Goal: Transaction & Acquisition: Purchase product/service

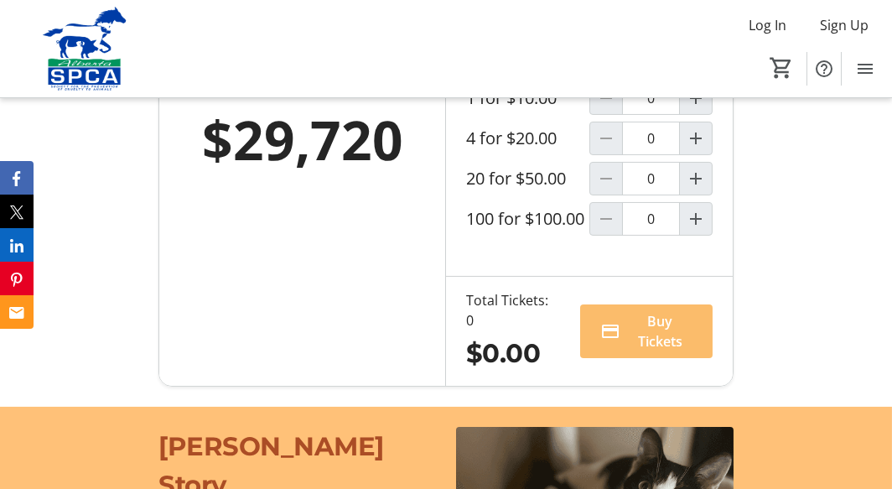
scroll to position [1173, 0]
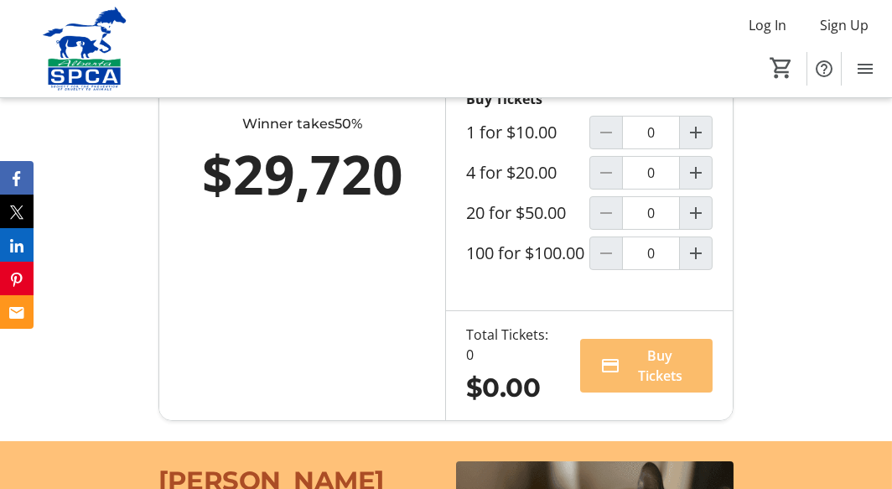
click at [707, 189] on span "Increment by one" at bounding box center [696, 173] width 32 height 32
type input "1"
click at [655, 385] on span "Buy Tickets" at bounding box center [660, 365] width 64 height 40
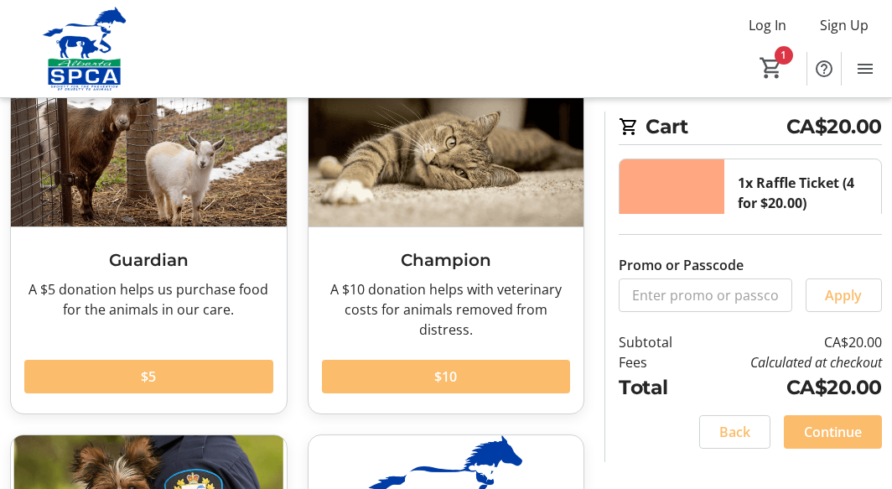
scroll to position [168, 0]
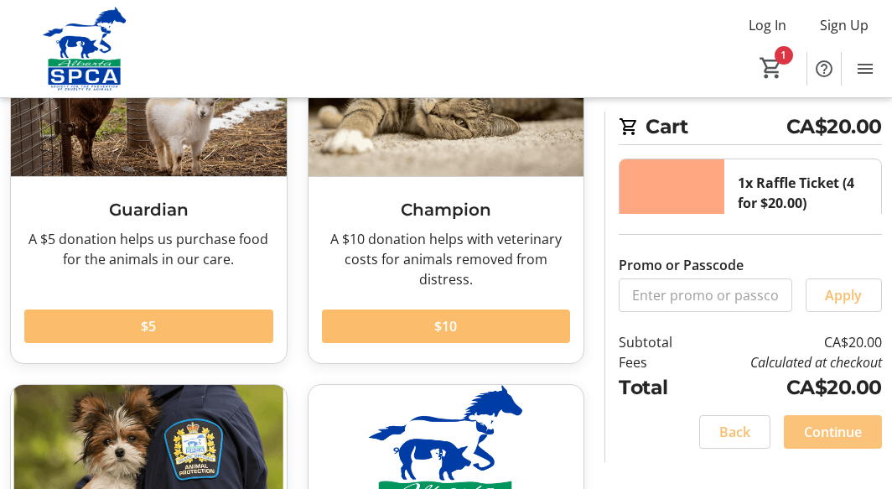
click at [863, 424] on span at bounding box center [832, 431] width 98 height 40
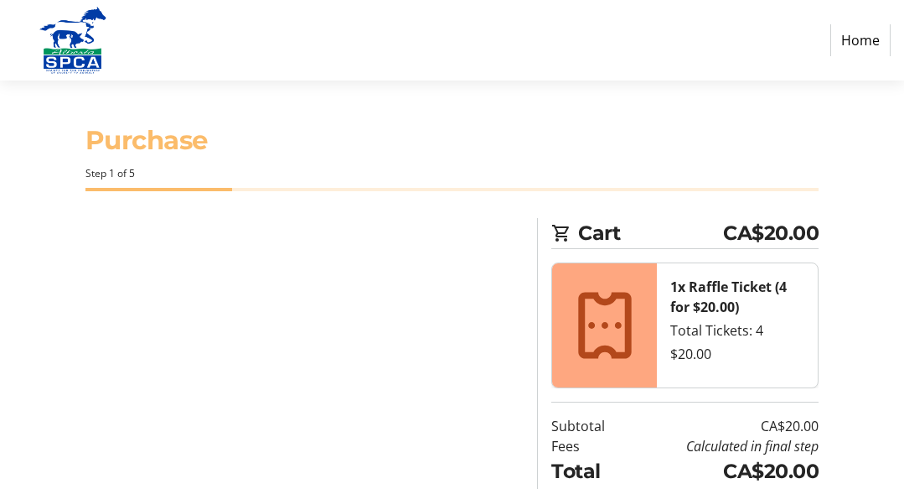
select select "CA"
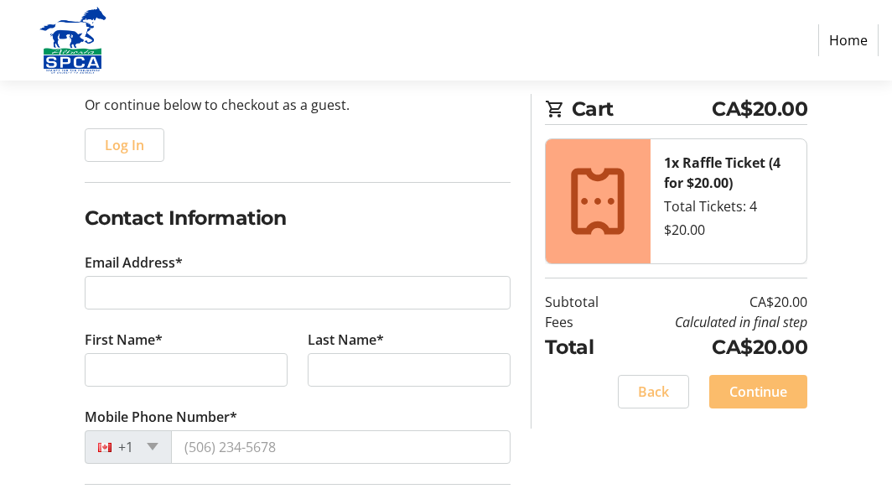
scroll to position [168, 0]
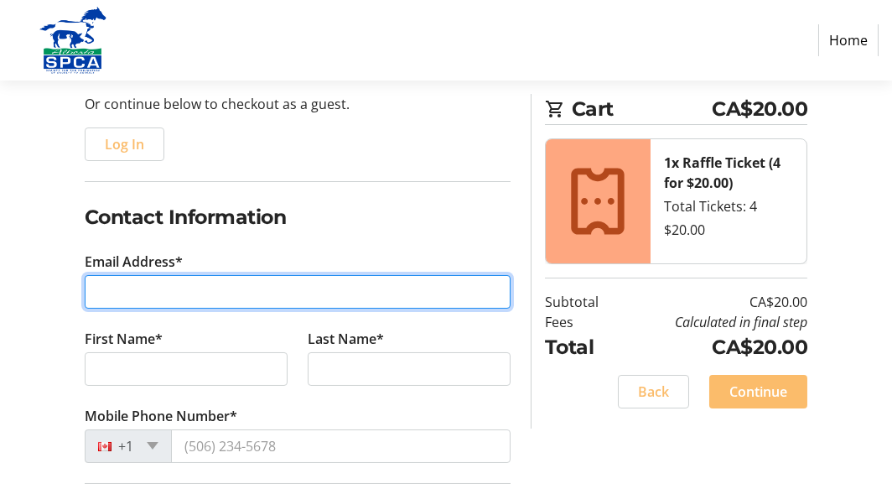
click at [251, 287] on input "Email Address*" at bounding box center [298, 292] width 426 height 34
type input "[EMAIL_ADDRESS][PERSON_NAME][DOMAIN_NAME]"
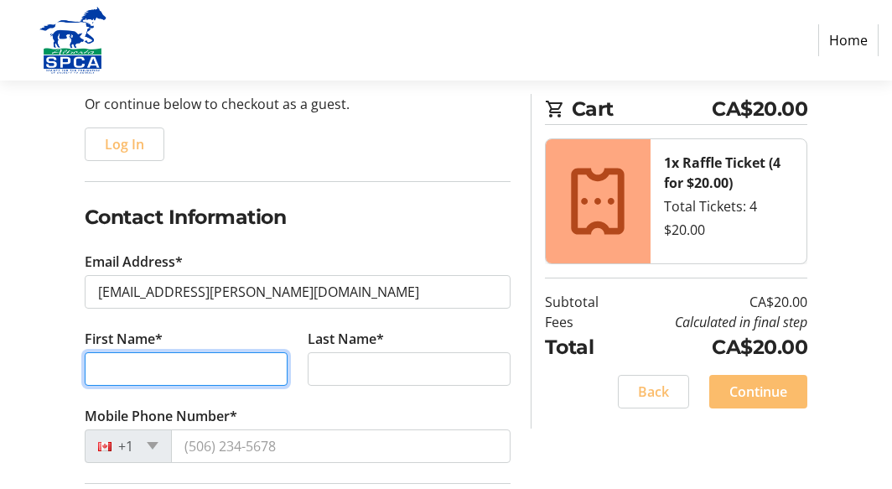
type input "[PERSON_NAME]"
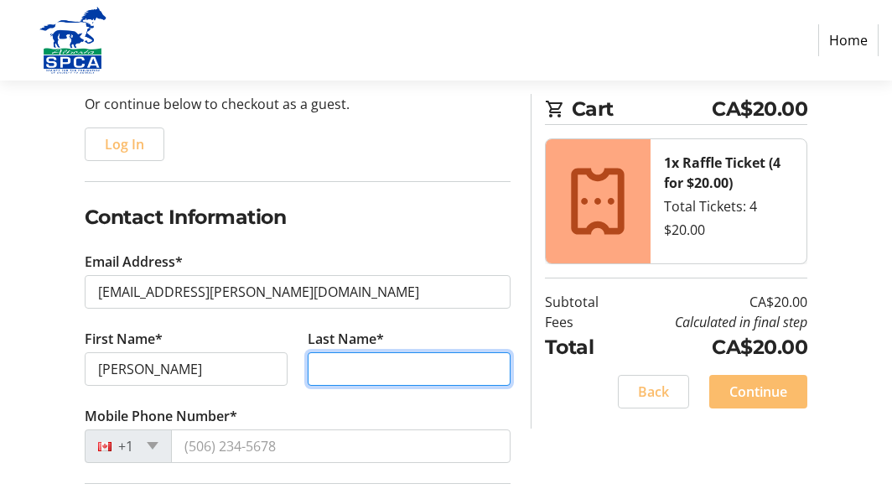
type input "[PERSON_NAME]"
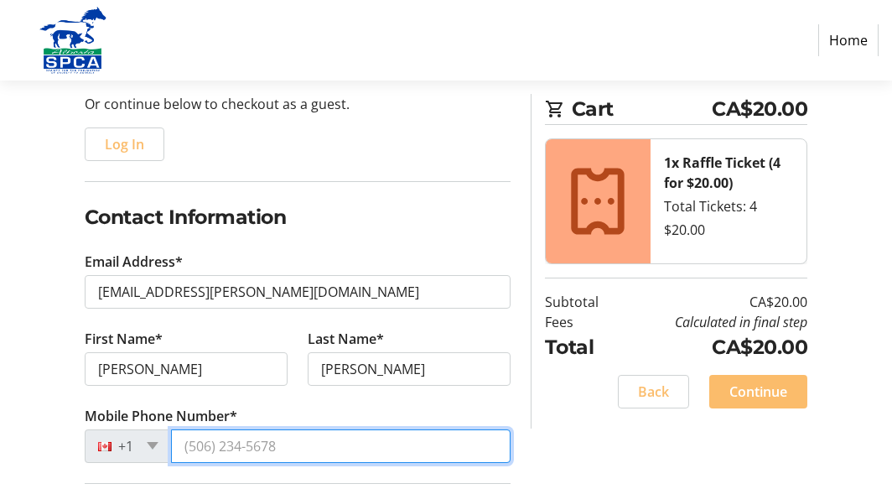
type input "[PHONE_NUMBER]"
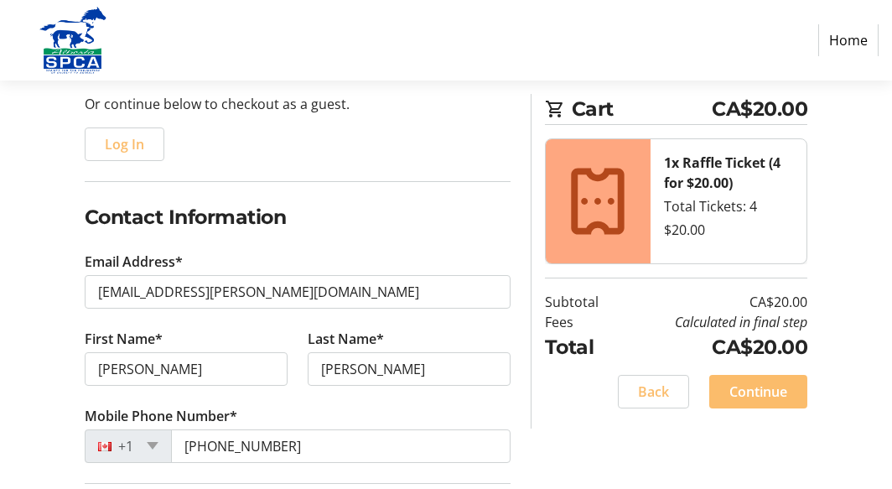
type input "[STREET_ADDRESS]"
type input "[GEOGRAPHIC_DATA], A"
type input "[GEOGRAPHIC_DATA]"
select select "AB"
type input "T2Y4N9"
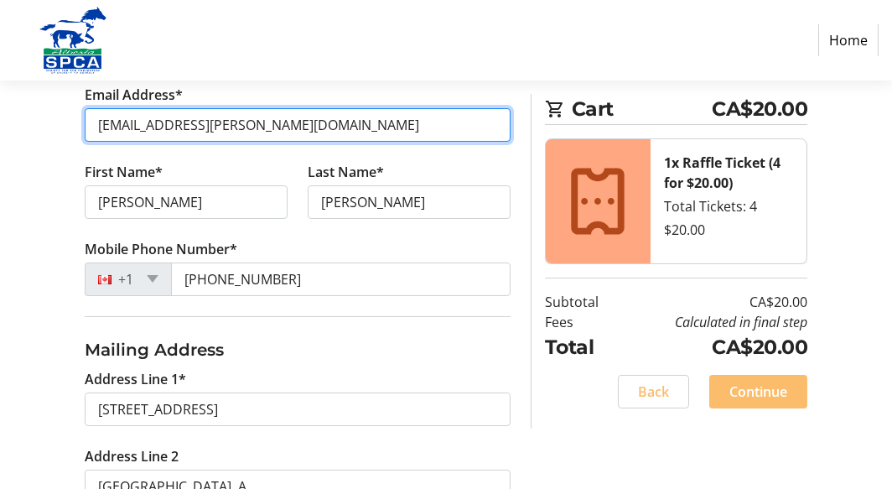
scroll to position [503, 0]
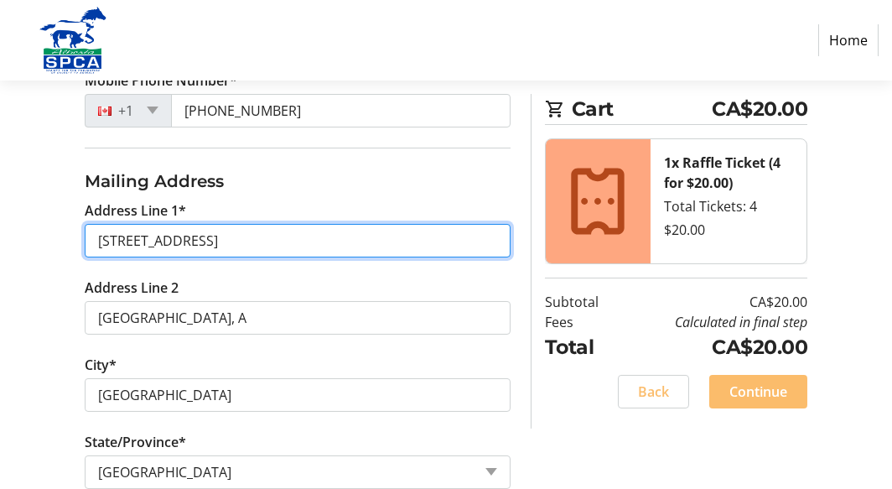
drag, startPoint x: 307, startPoint y: 242, endPoint x: 220, endPoint y: 240, distance: 86.3
click at [220, 240] on input "[STREET_ADDRESS]" at bounding box center [298, 241] width 426 height 34
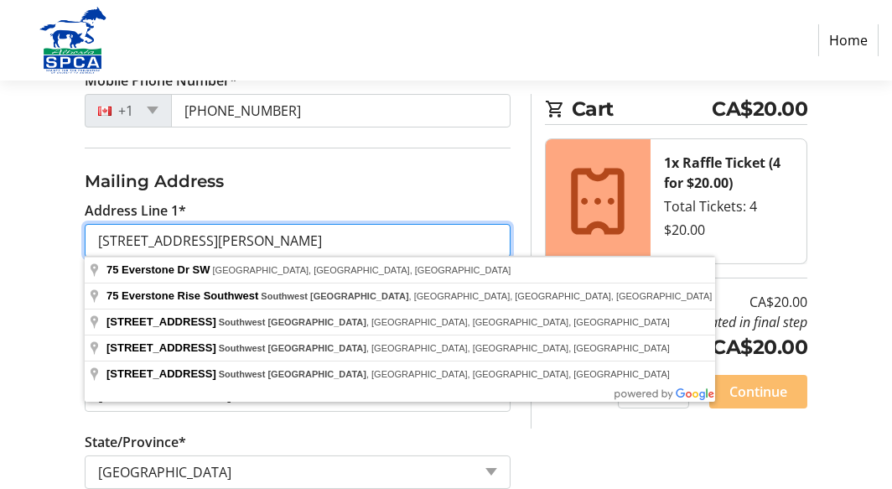
type input "[STREET_ADDRESS][PERSON_NAME]"
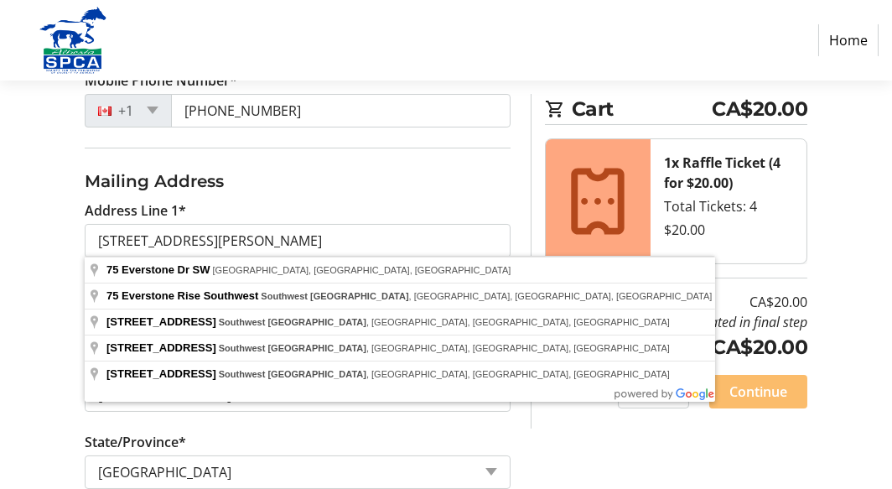
click at [597, 460] on div "Log In to Your Account (Optional) Or continue below to checkout as a guest. Log…" at bounding box center [446, 251] width 892 height 1072
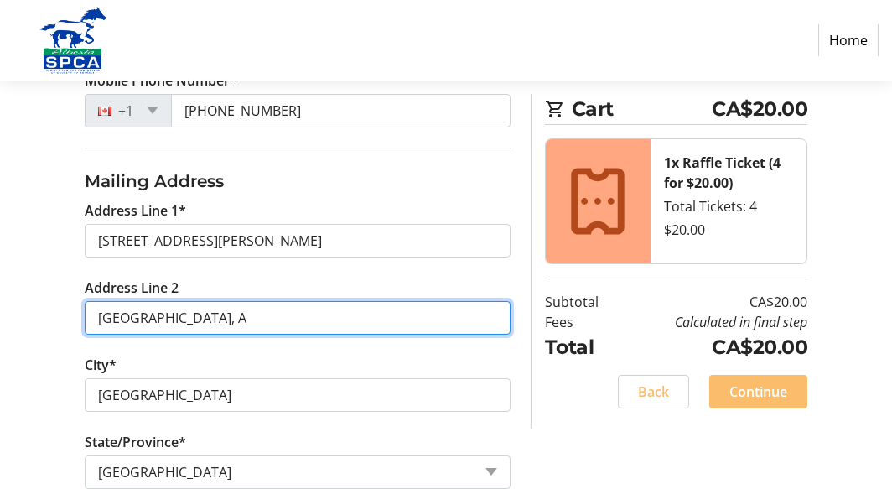
drag, startPoint x: 168, startPoint y: 312, endPoint x: 0, endPoint y: 335, distance: 170.1
click at [0, 335] on div "Log In to Your Account (Optional) Or continue below to checkout as a guest. Log…" at bounding box center [446, 251] width 892 height 1072
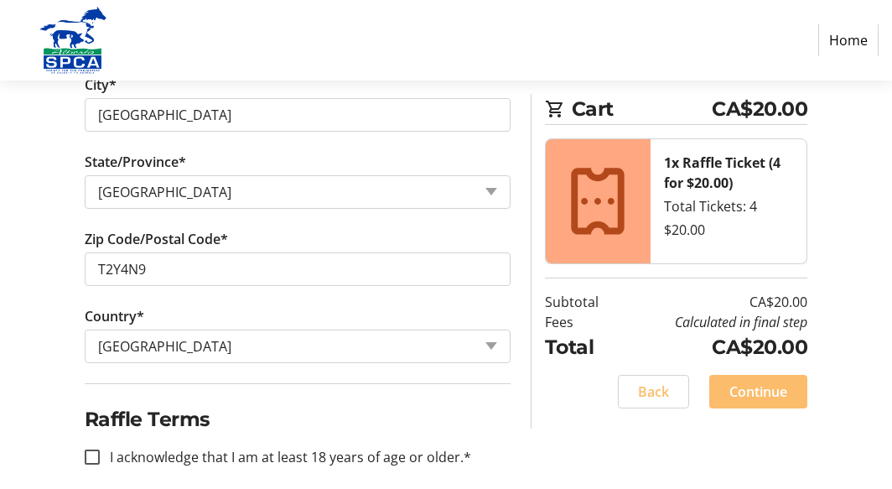
scroll to position [797, 0]
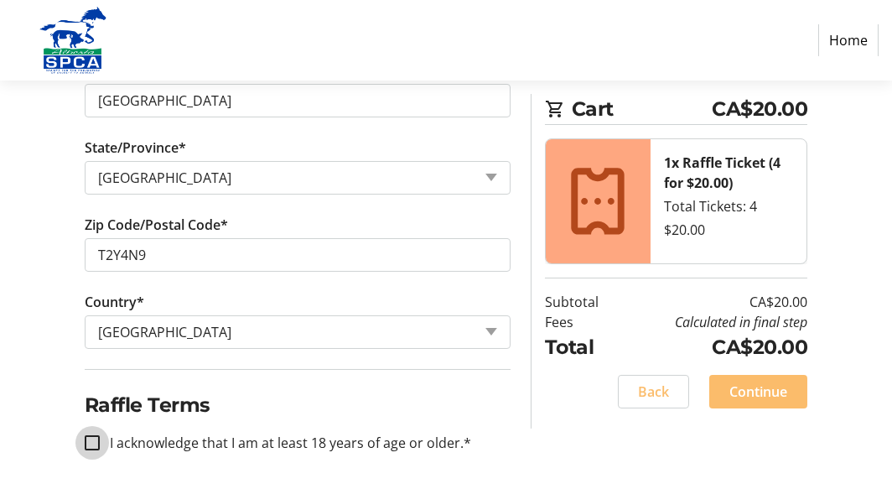
click at [90, 438] on input "I acknowledge that I am at least 18 years of age or older.*" at bounding box center [92, 442] width 15 height 15
checkbox input "true"
click at [776, 389] on span "Continue" at bounding box center [758, 391] width 58 height 20
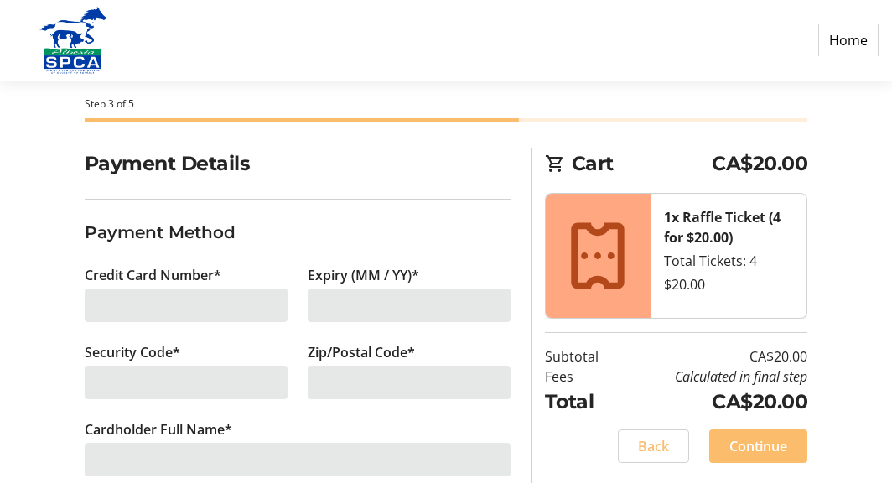
scroll to position [84, 0]
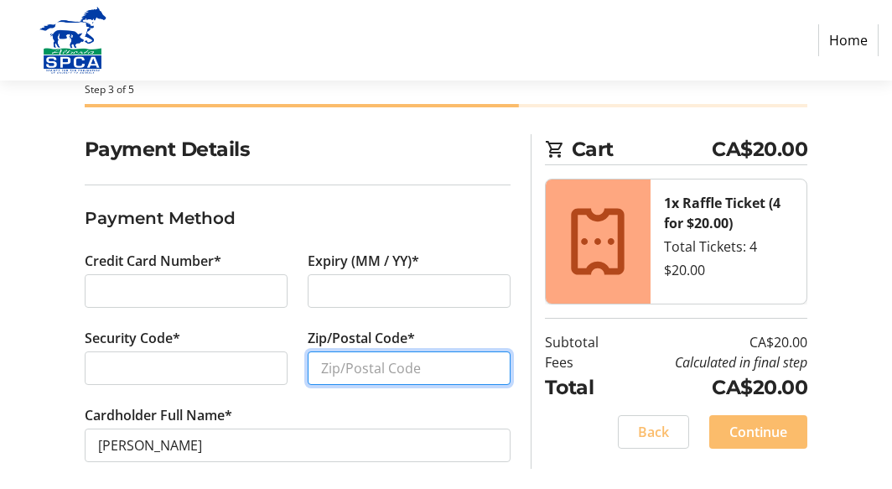
click at [396, 365] on input "Zip/Postal Code*" at bounding box center [409, 368] width 203 height 34
click at [396, 365] on input "t2" at bounding box center [409, 368] width 203 height 34
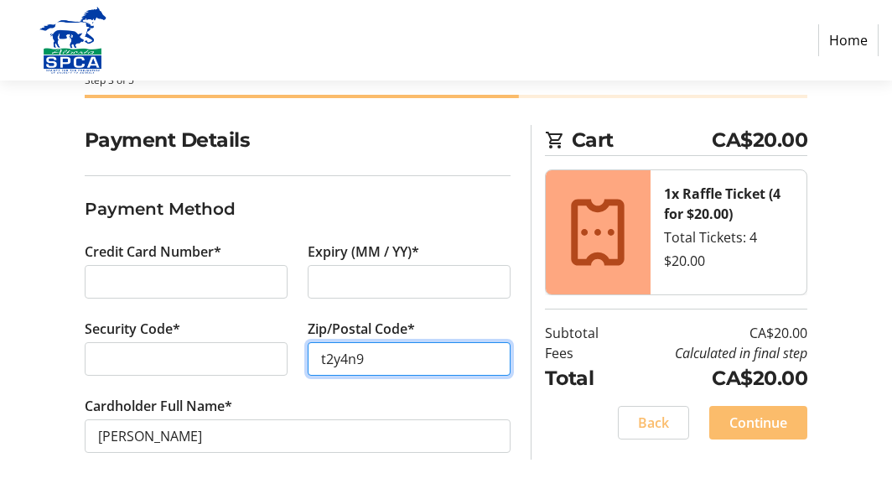
scroll to position [95, 0]
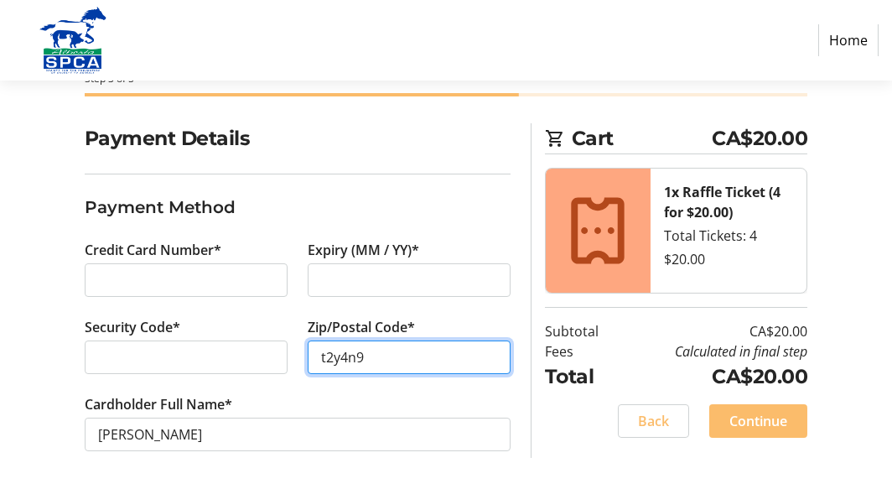
type input "t2y4n9"
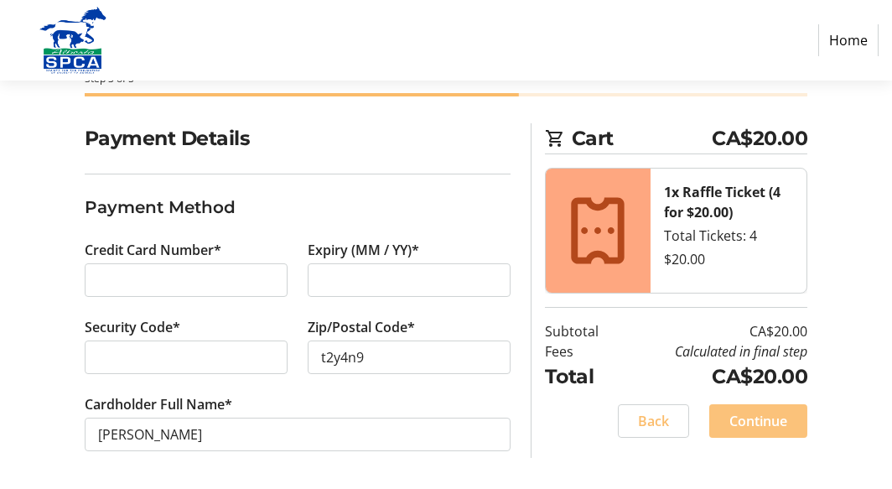
click at [771, 424] on span "Continue" at bounding box center [758, 421] width 58 height 20
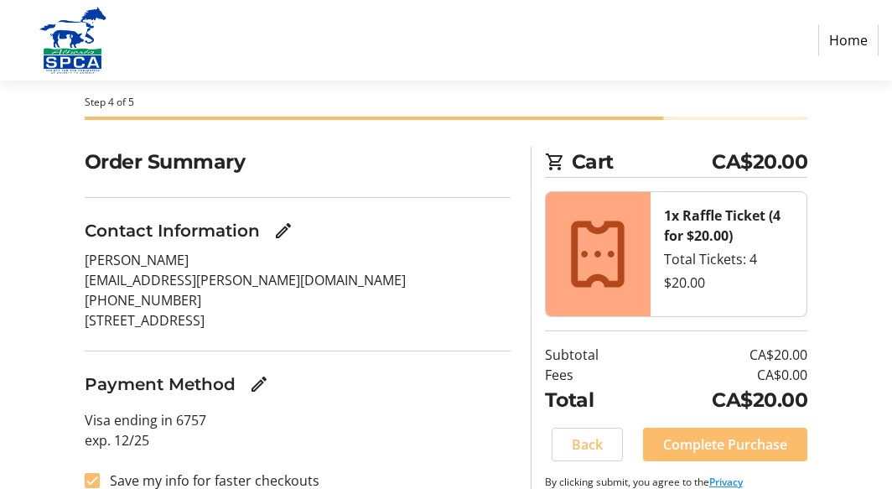
scroll to position [106, 0]
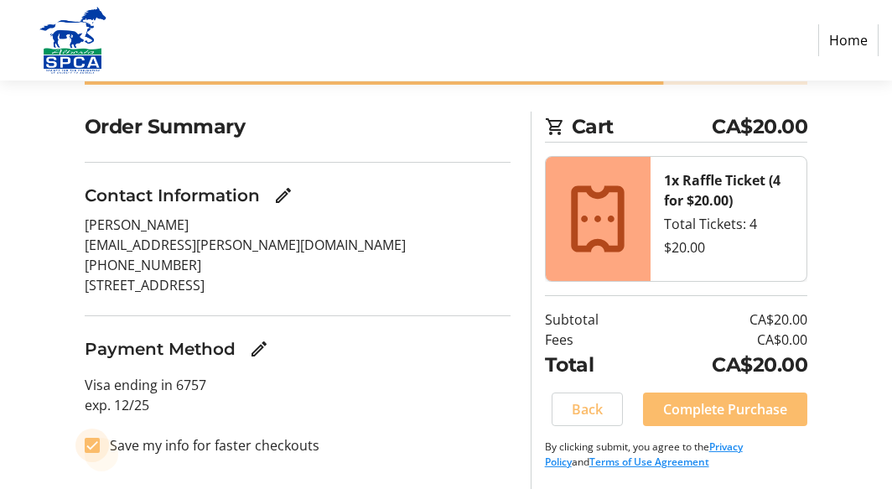
click at [89, 444] on input "Save my info for faster checkouts" at bounding box center [92, 444] width 15 height 15
checkbox input "false"
click at [740, 408] on span "Complete Purchase" at bounding box center [725, 409] width 124 height 20
